Goal: Navigation & Orientation: Find specific page/section

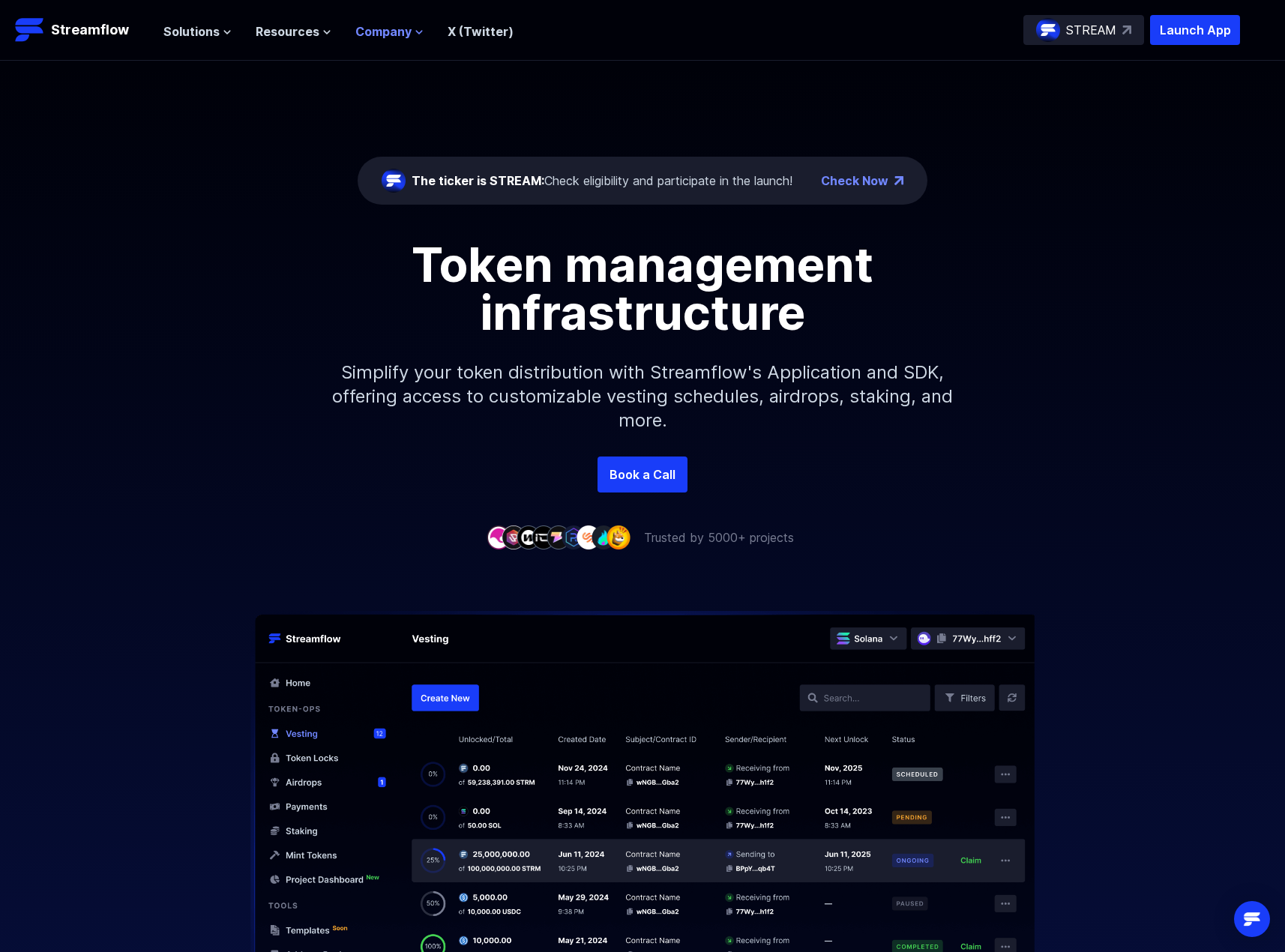
click at [412, 37] on button "Company" at bounding box center [390, 32] width 68 height 18
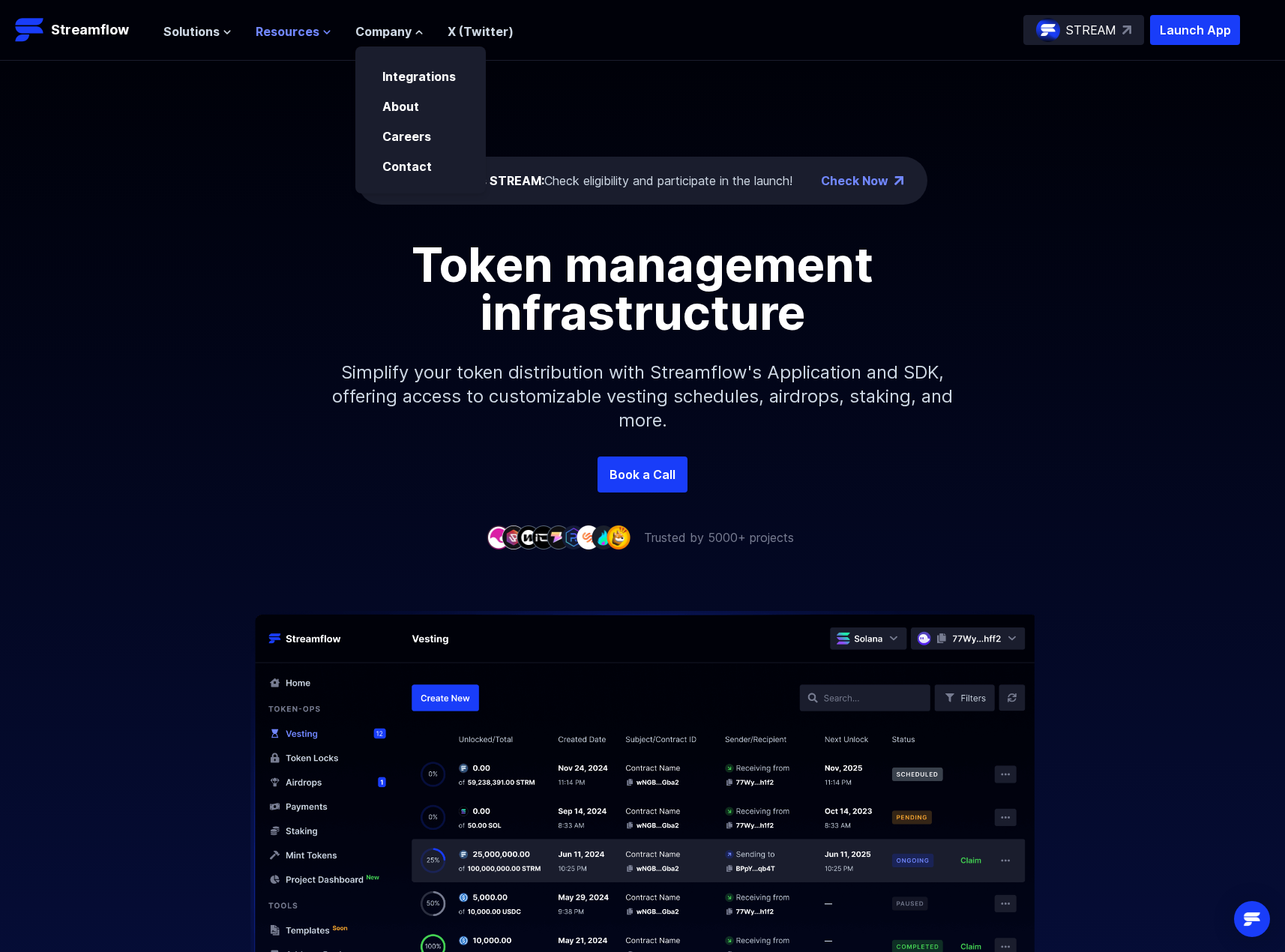
click at [322, 34] on icon at bounding box center [326, 32] width 9 height 9
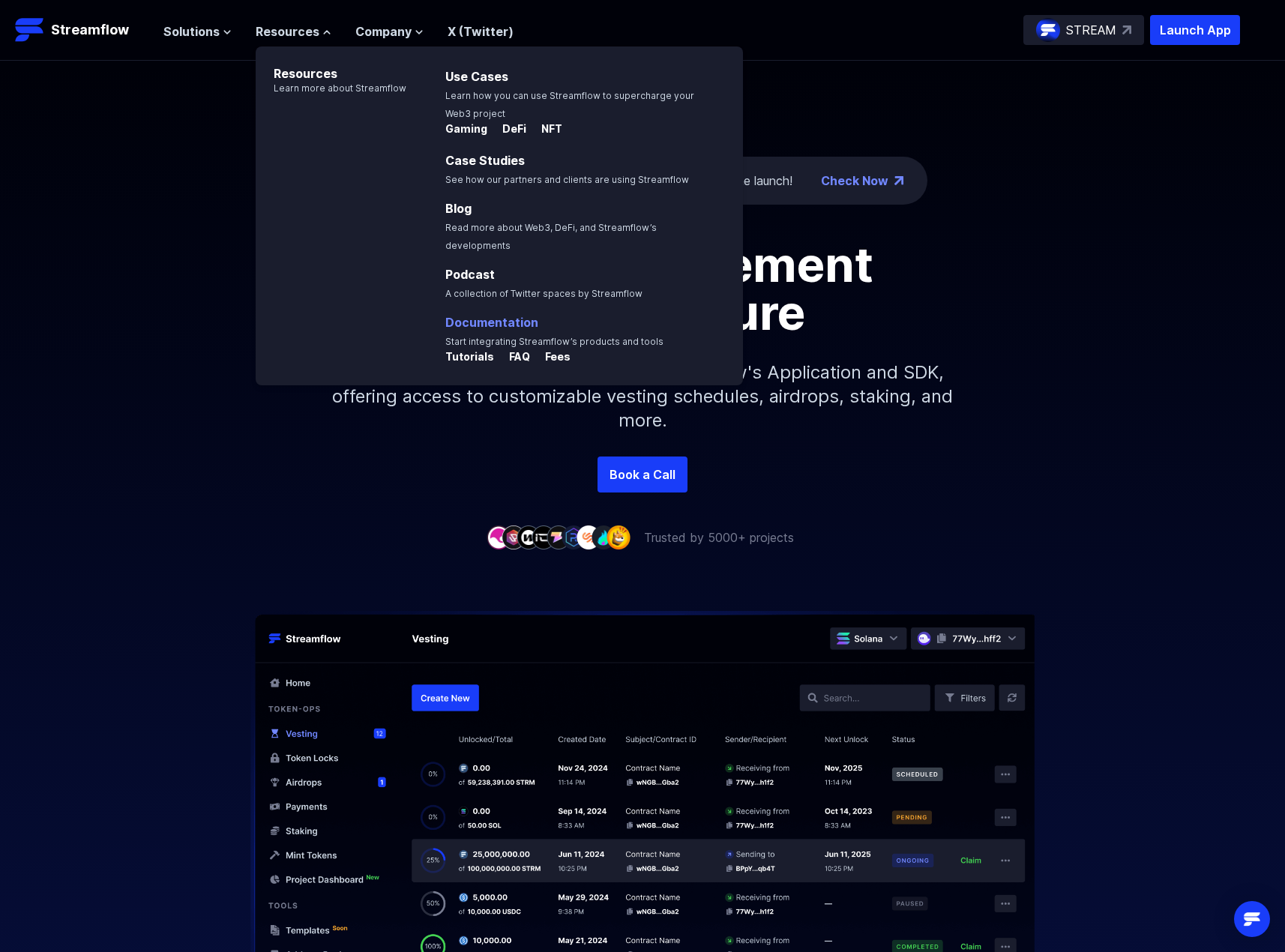
click at [492, 315] on link "Documentation" at bounding box center [492, 322] width 93 height 15
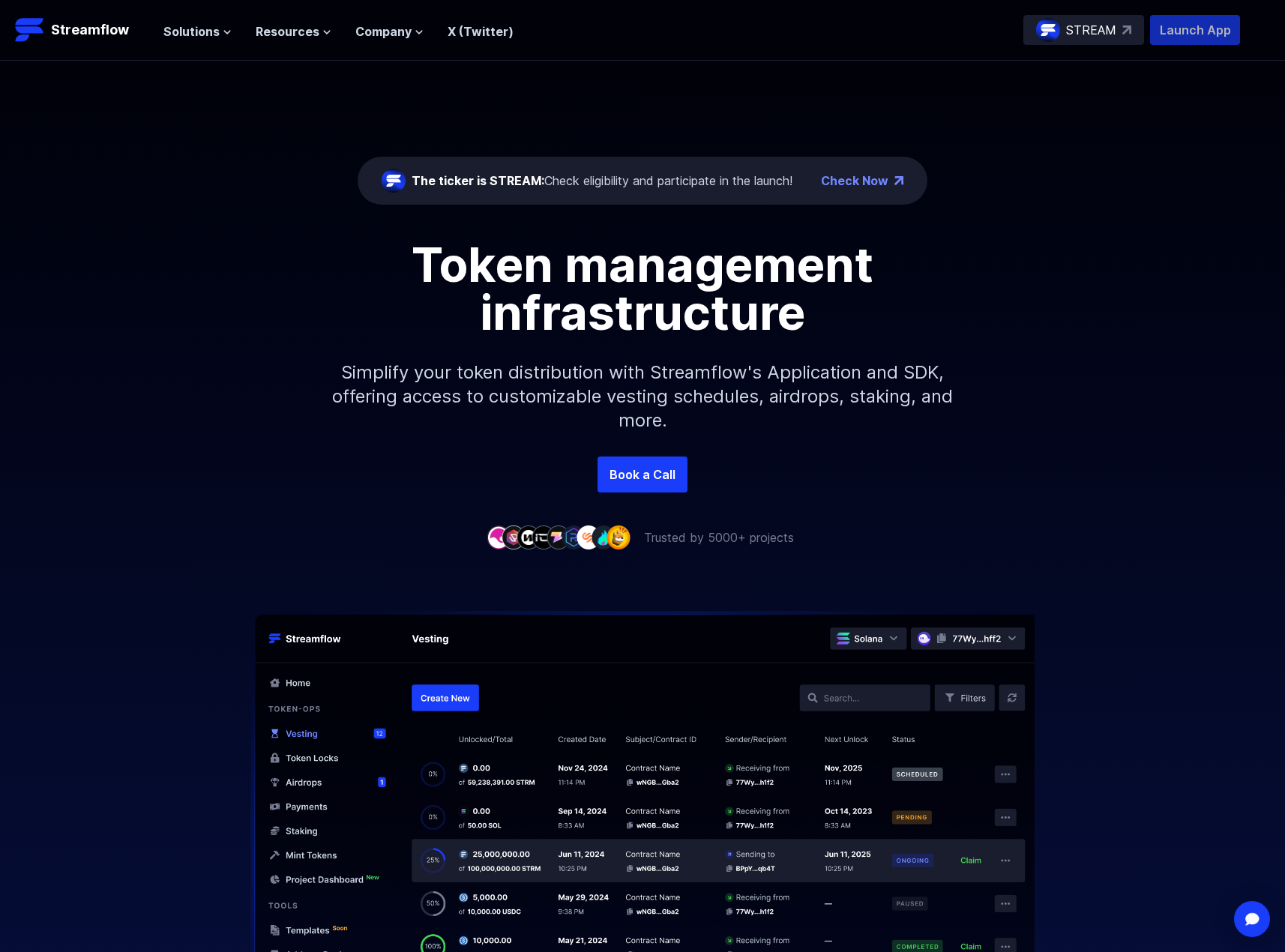
click at [1171, 34] on p "Launch App" at bounding box center [1195, 29] width 90 height 30
